Goal: Transaction & Acquisition: Obtain resource

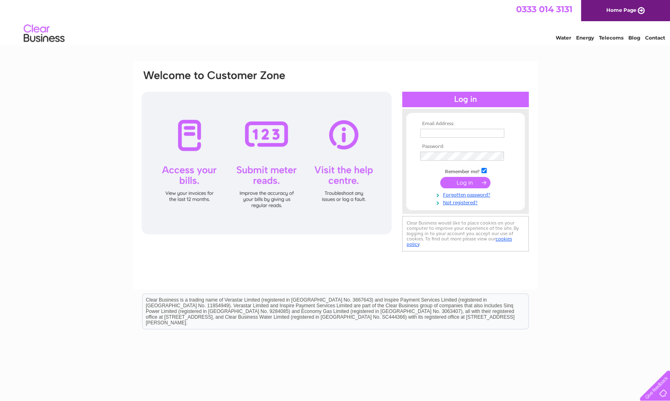
type input "[EMAIL_ADDRESS][DOMAIN_NAME]"
click at [466, 181] on input "submit" at bounding box center [465, 182] width 50 height 11
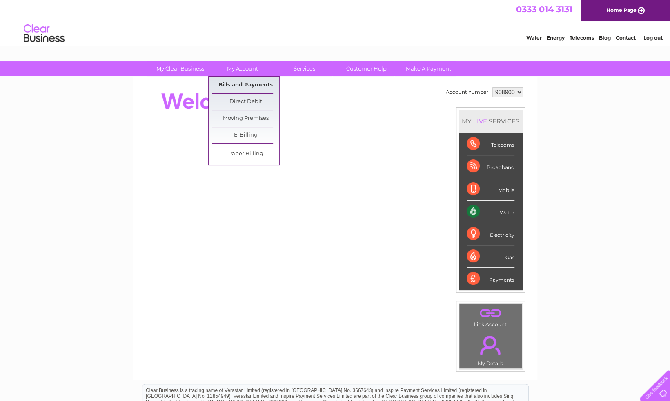
click at [237, 84] on link "Bills and Payments" at bounding box center [245, 85] width 67 height 16
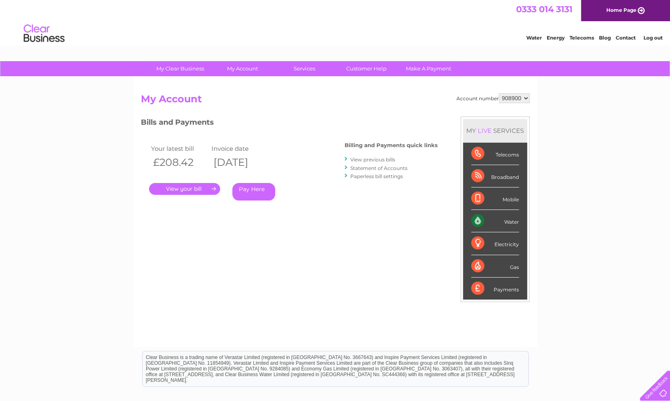
click at [203, 191] on link "." at bounding box center [184, 189] width 71 height 12
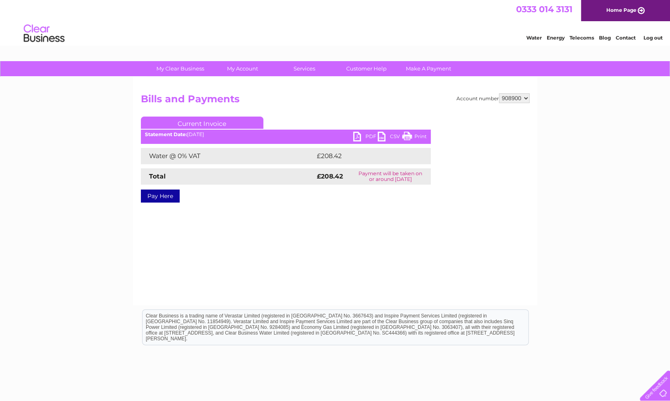
click at [357, 135] on link "PDF" at bounding box center [365, 138] width 24 height 12
